Goal: Find specific page/section: Find specific page/section

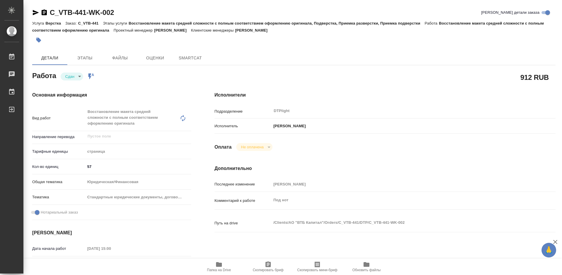
type textarea "x"
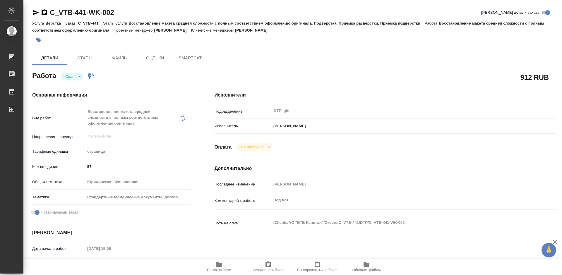
type textarea "x"
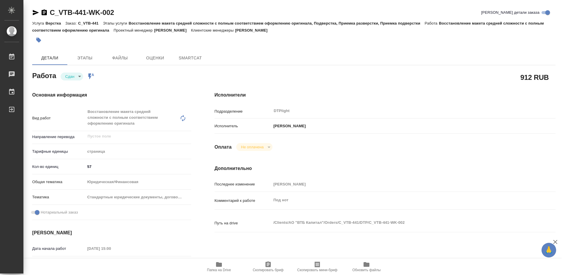
type textarea "x"
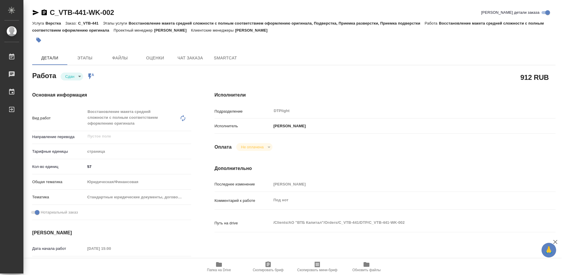
type textarea "x"
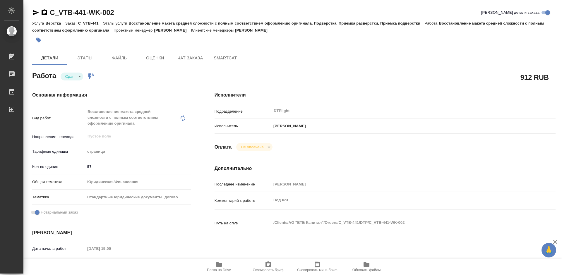
type textarea "x"
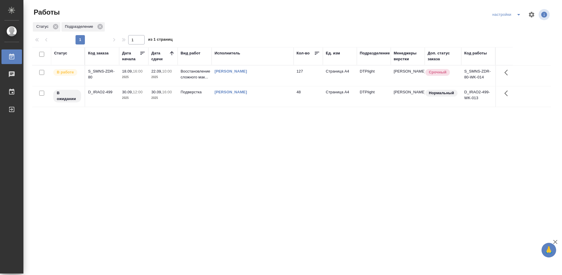
click at [106, 73] on div "S_SMNS-ZDR-80" at bounding box center [102, 75] width 28 height 12
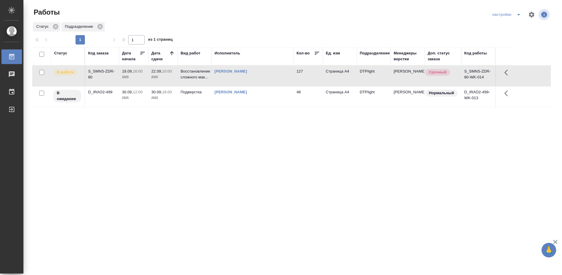
click at [106, 73] on div "S_SMNS-ZDR-80" at bounding box center [102, 75] width 28 height 12
click at [204, 170] on div "Статус Код заказа Дата начала Дата сдачи Вид работ Исполнитель Кол-во Ед. изм П…" at bounding box center [291, 152] width 519 height 211
click at [192, 154] on div "Статус Код заказа Дата начала Дата сдачи Вид работ Исполнитель Кол-во Ед. изм П…" at bounding box center [291, 152] width 519 height 211
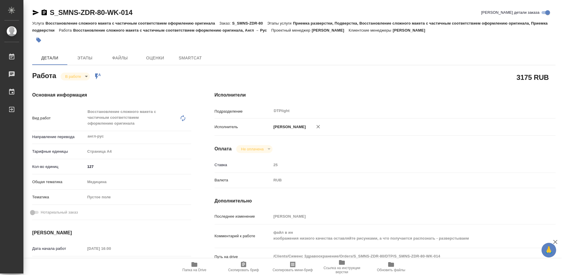
type textarea "x"
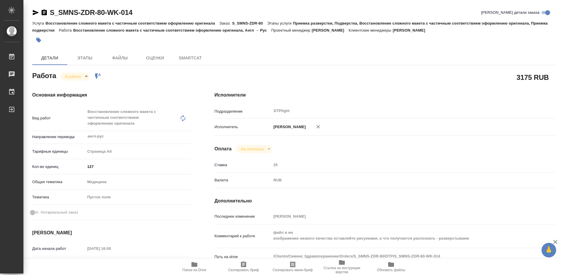
type textarea "x"
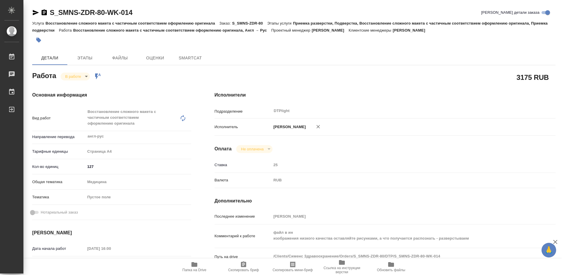
type textarea "x"
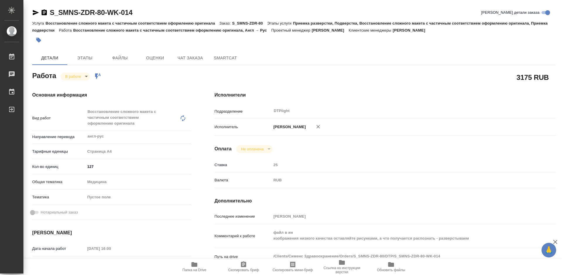
scroll to position [59, 0]
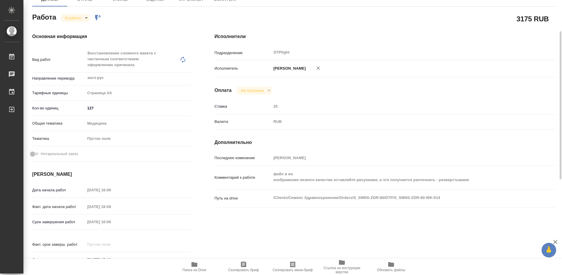
type textarea "x"
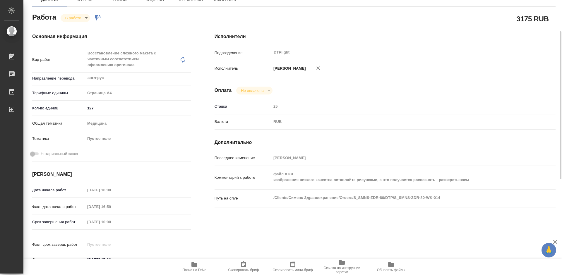
type textarea "x"
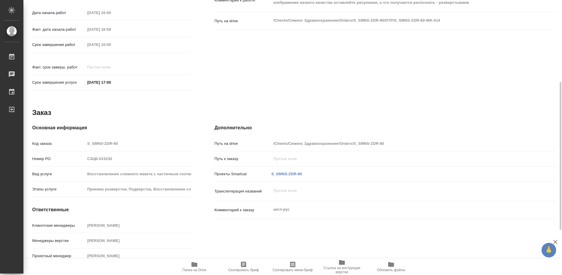
scroll to position [90, 0]
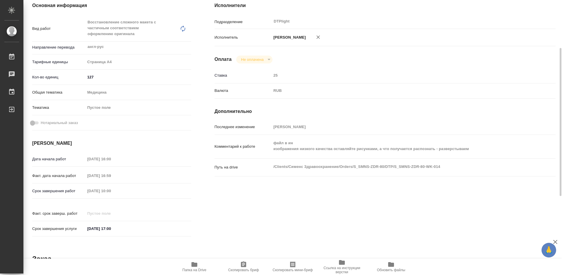
click at [199, 264] on span "Папка на Drive" at bounding box center [194, 266] width 42 height 11
click at [349, 271] on span "Ссылка на инструкции верстки" at bounding box center [342, 270] width 42 height 8
